Goal: Navigation & Orientation: Find specific page/section

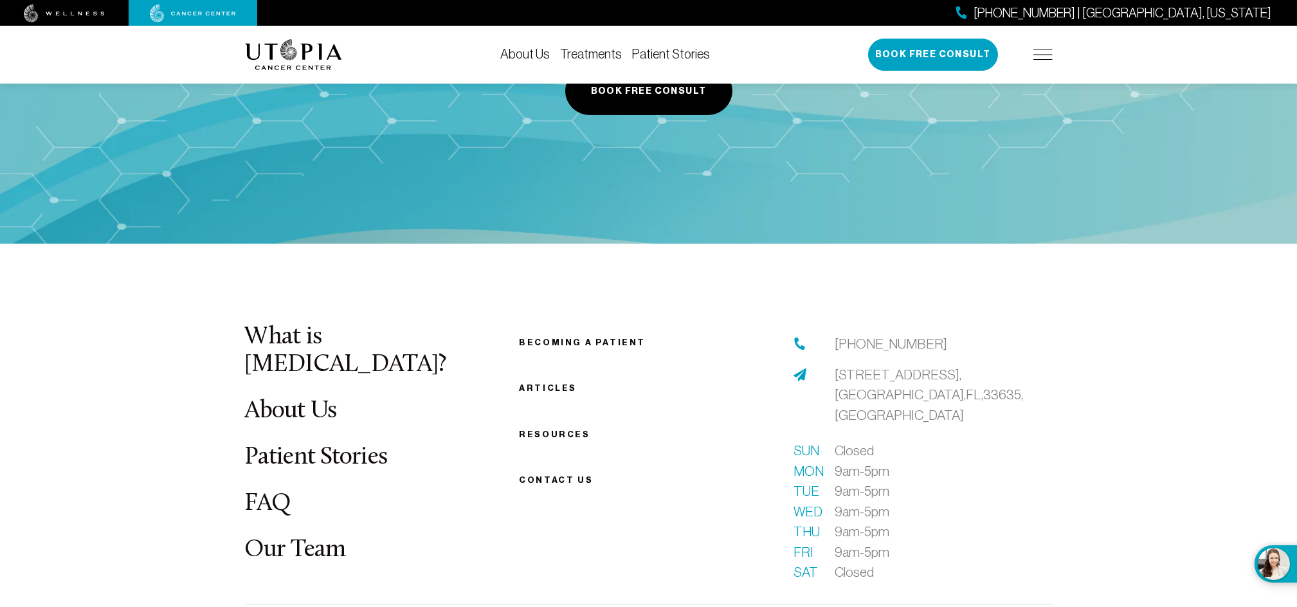
scroll to position [2326, 0]
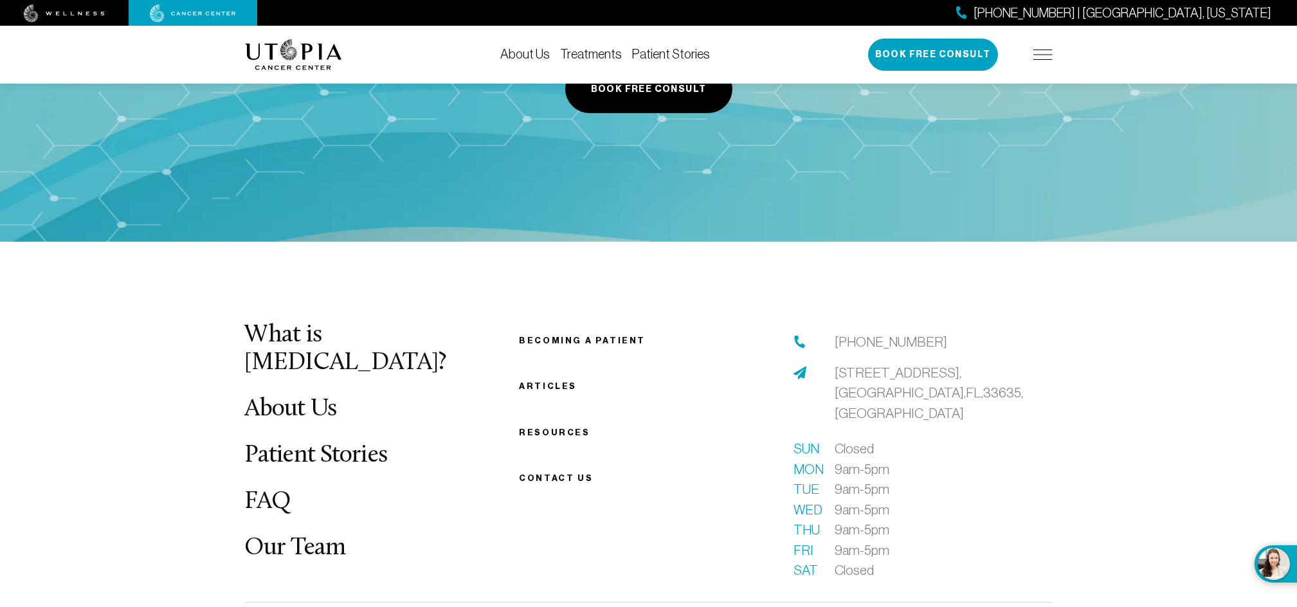
click at [580, 336] on link "Becoming a patient" at bounding box center [582, 341] width 127 height 10
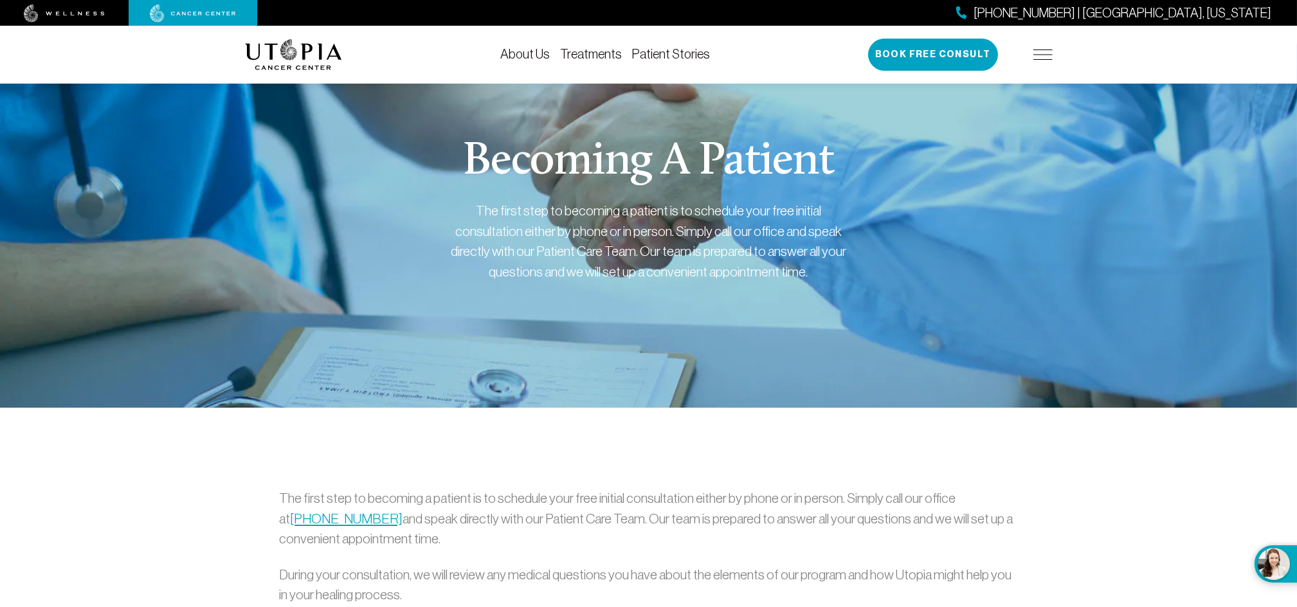
scroll to position [9, 0]
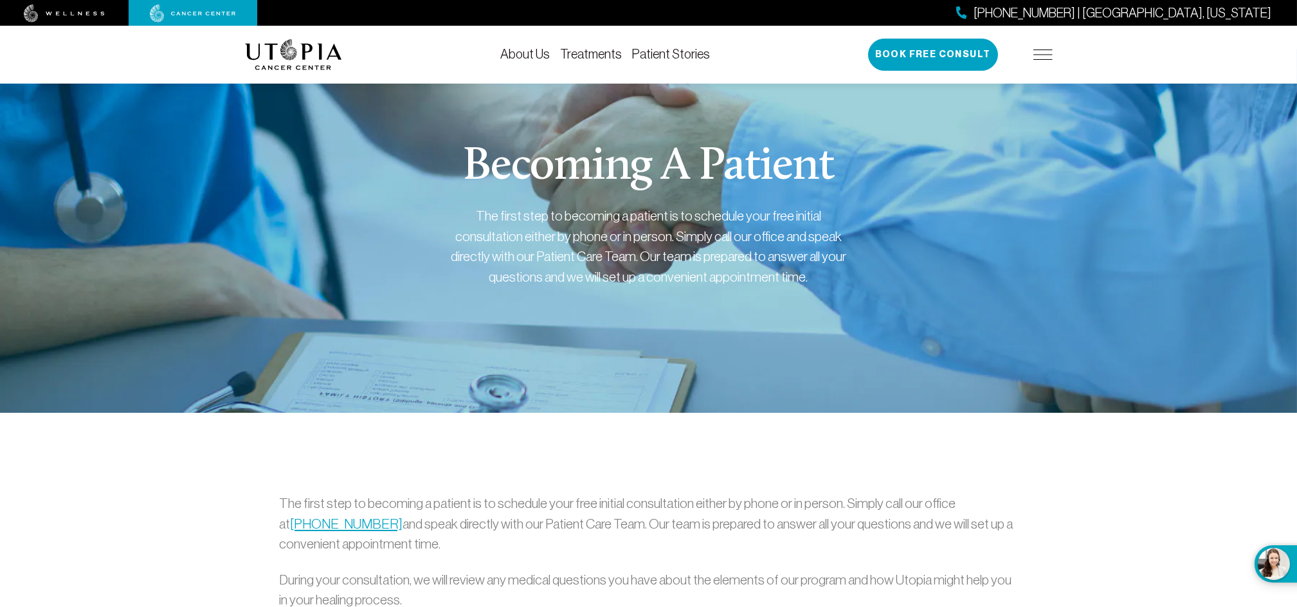
click at [1039, 51] on img at bounding box center [1043, 55] width 19 height 10
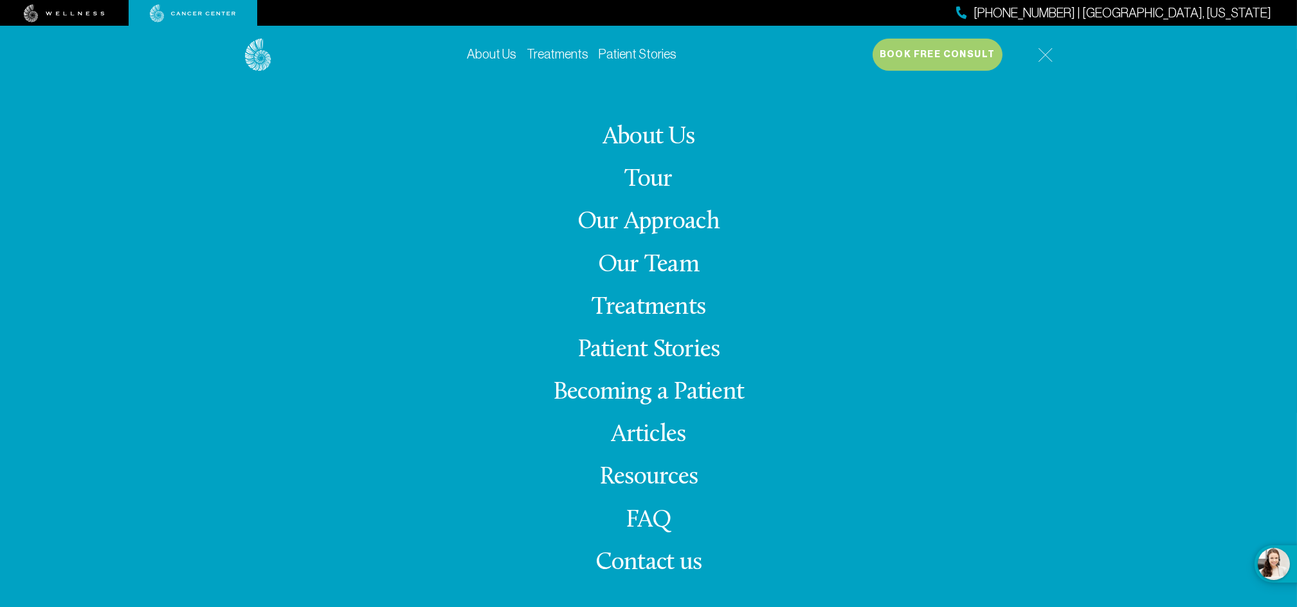
click at [674, 264] on link "Our Team" at bounding box center [648, 265] width 101 height 25
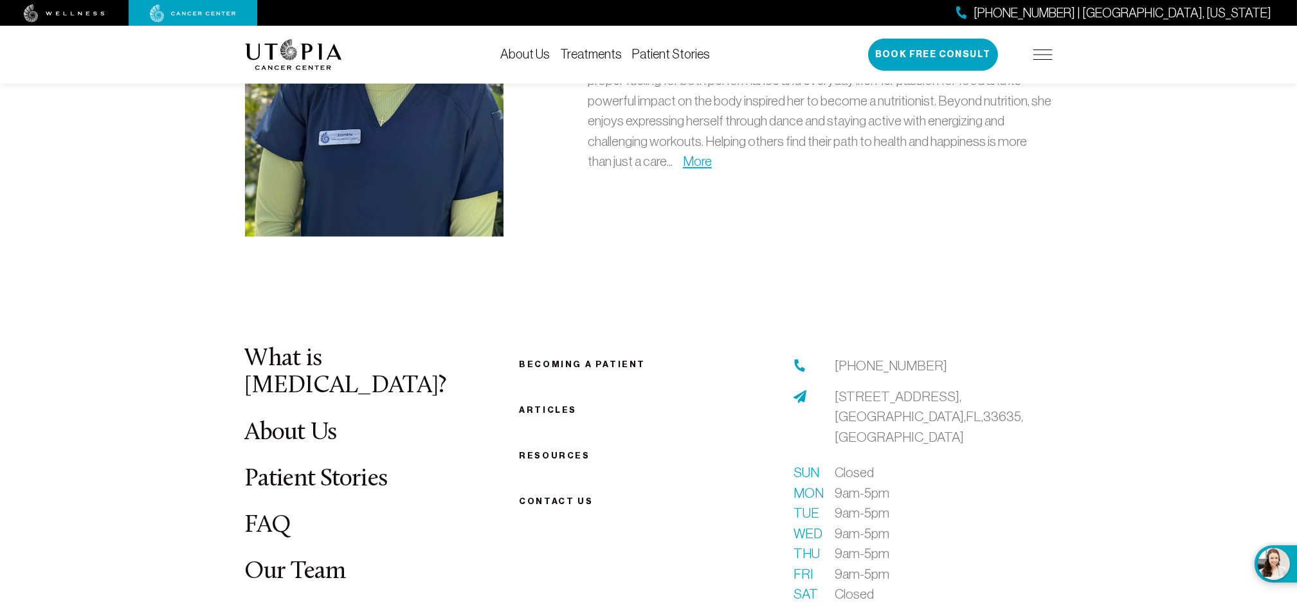
scroll to position [3979, 0]
click at [329, 560] on link "Our Team" at bounding box center [295, 572] width 101 height 25
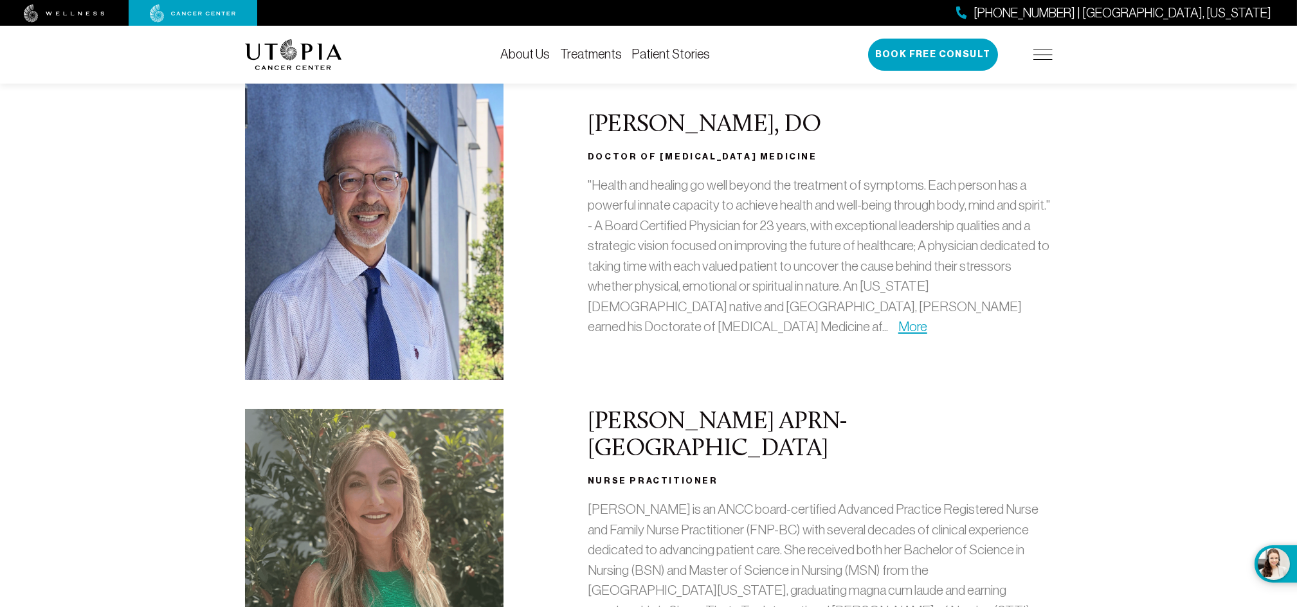
scroll to position [0, 0]
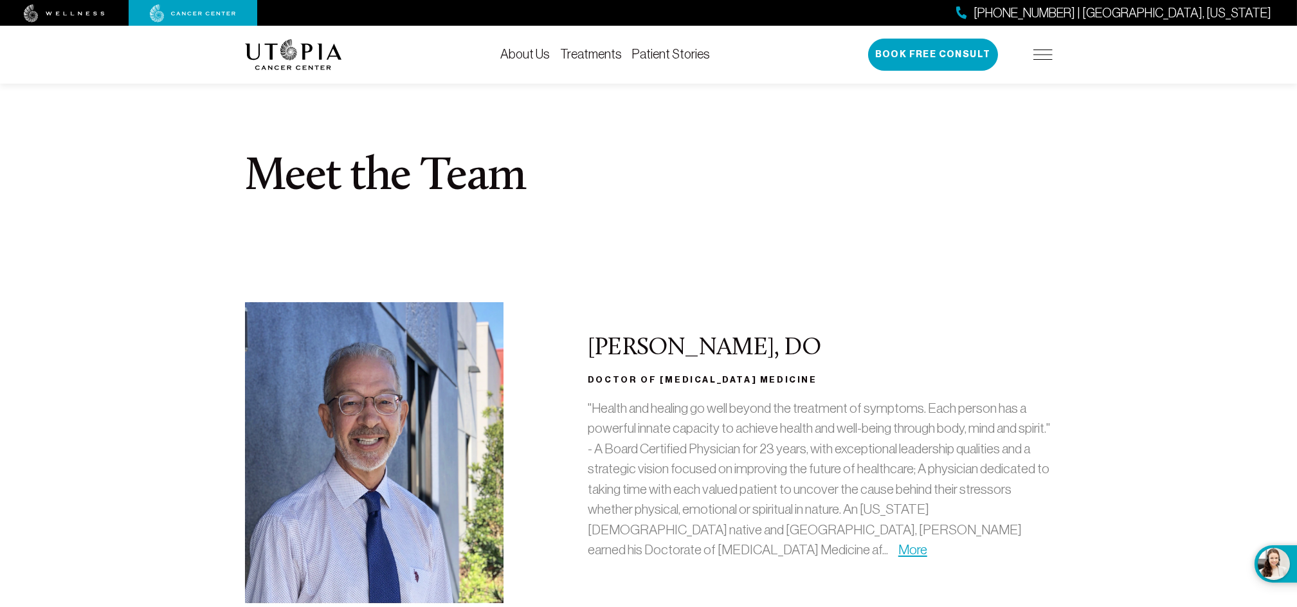
click at [528, 53] on link "About Us" at bounding box center [525, 54] width 50 height 14
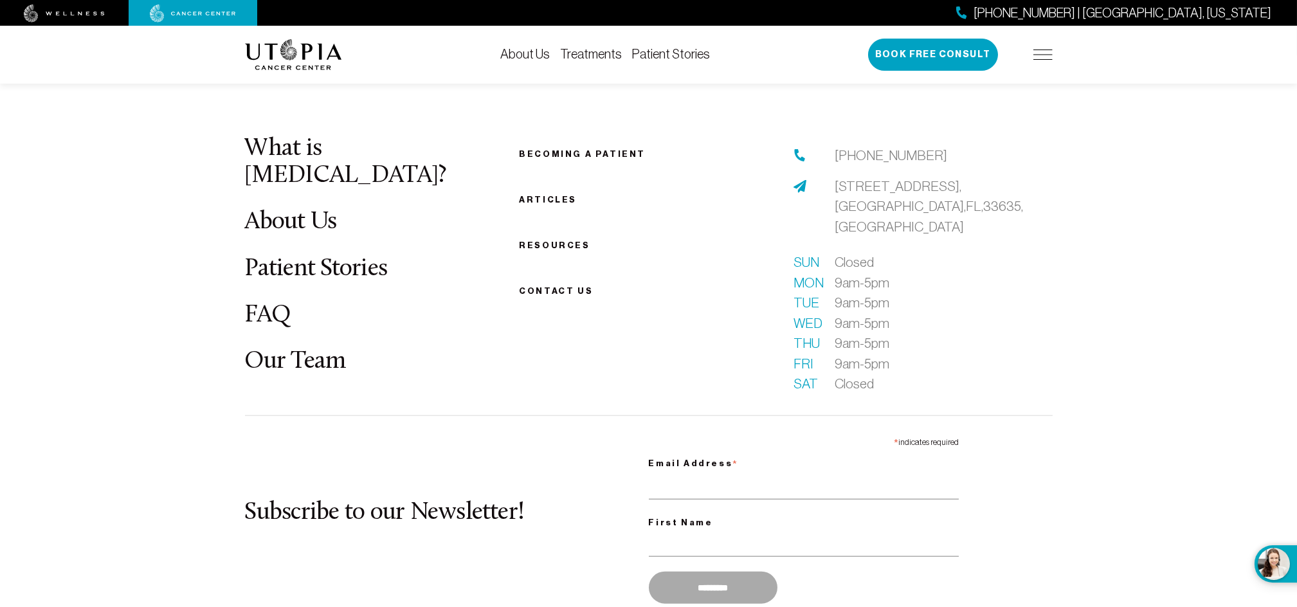
scroll to position [6711, 0]
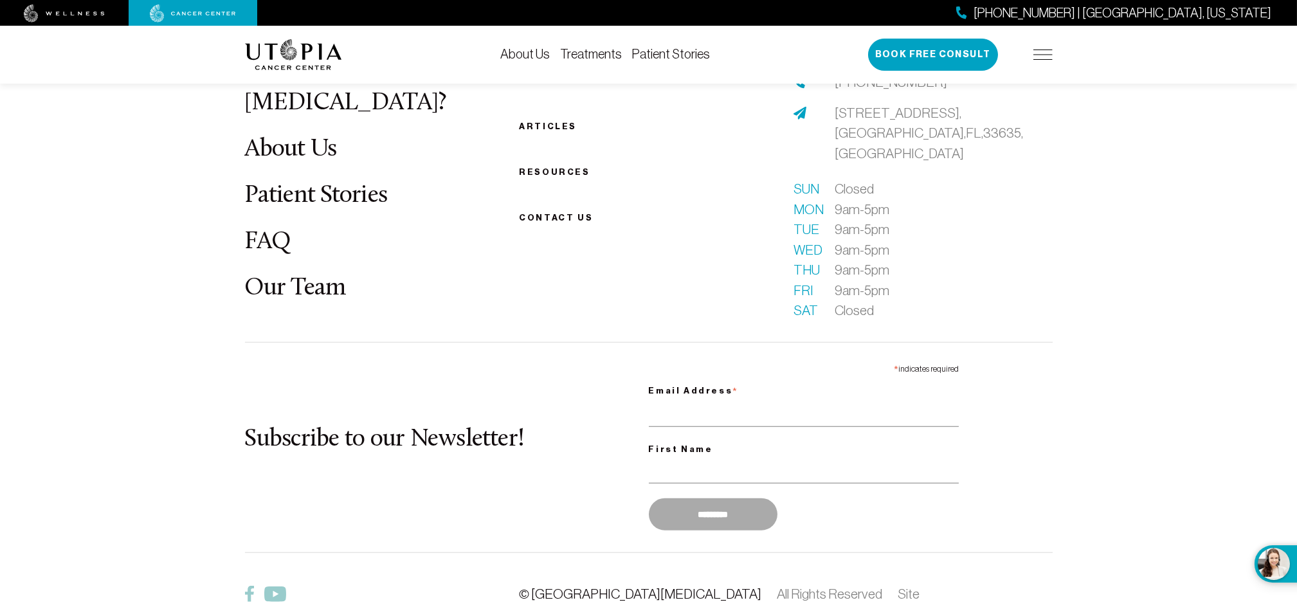
click at [585, 587] on link "© [GEOGRAPHIC_DATA][MEDICAL_DATA]" at bounding box center [640, 594] width 242 height 15
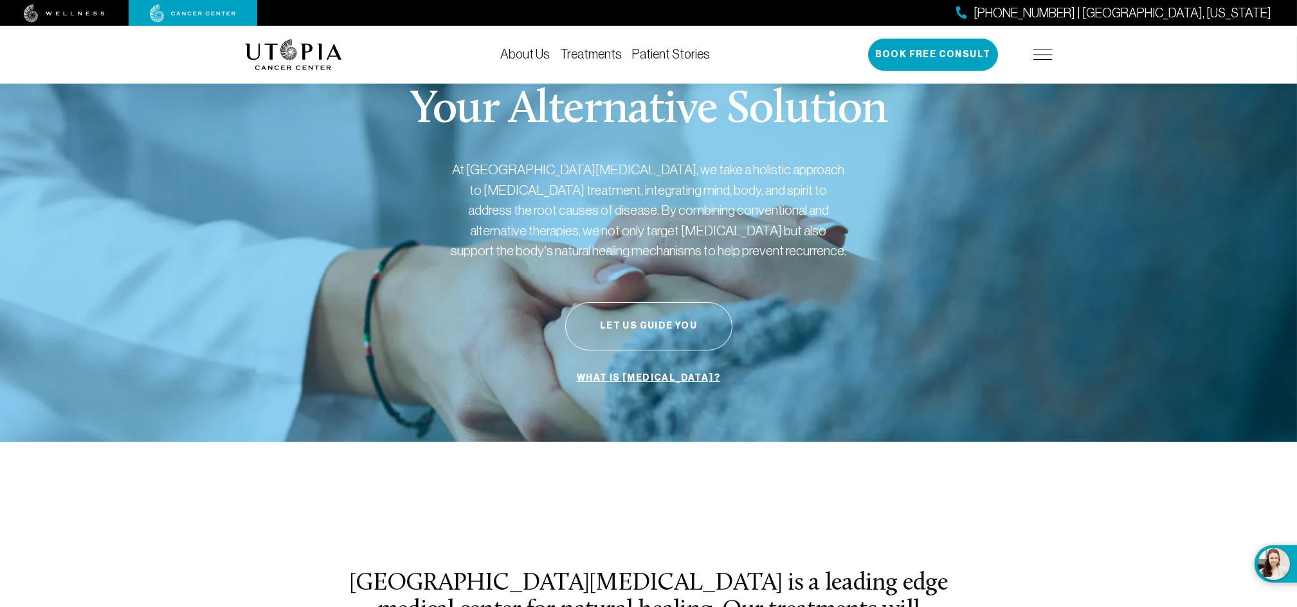
scroll to position [0, 0]
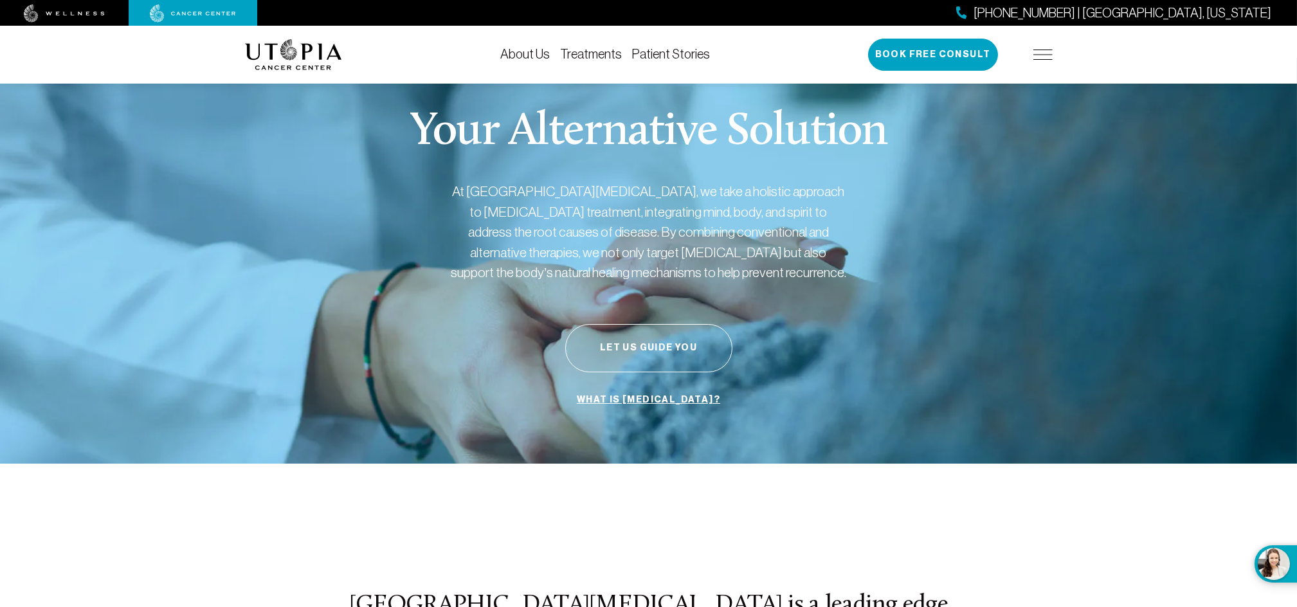
click at [527, 52] on link "About Us" at bounding box center [525, 54] width 50 height 14
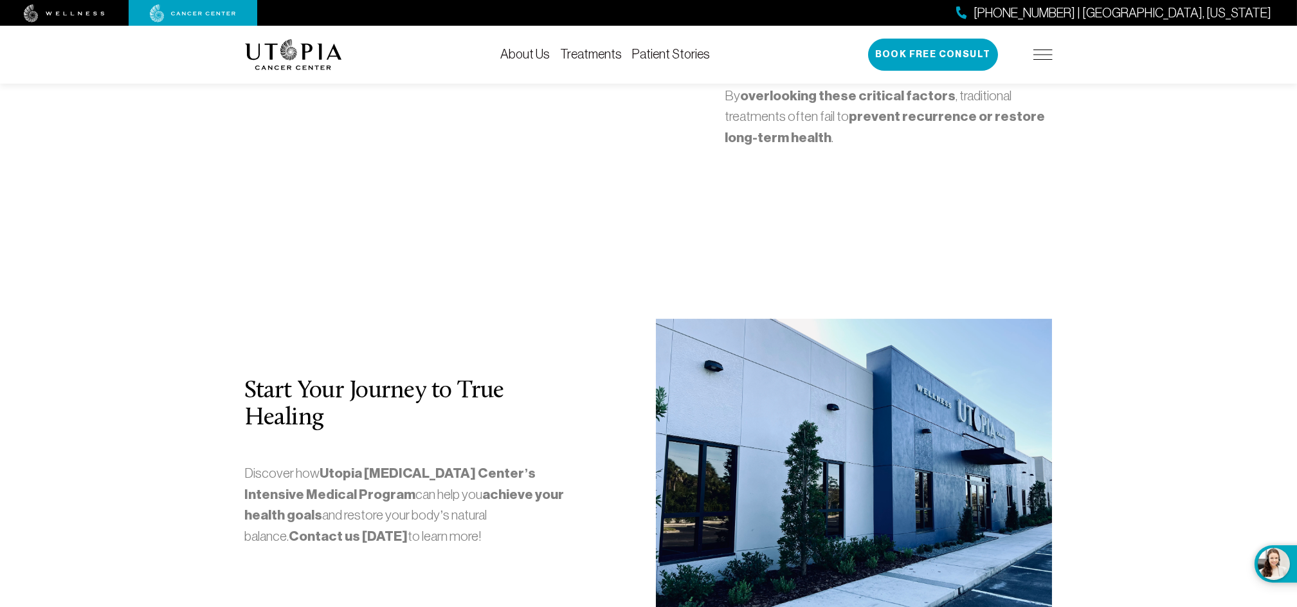
scroll to position [3373, 0]
